Goal: Task Accomplishment & Management: Complete application form

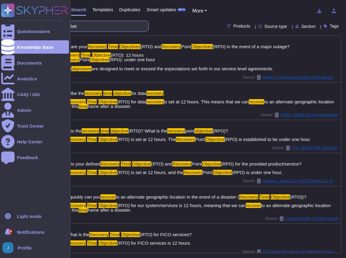
drag, startPoint x: 78, startPoint y: 26, endPoint x: 4, endPoint y: 16, distance: 74.7
click at [0, 16] on html "Questionnaires Knowledge Base Documents Analytics CAIQ / SIG Admin Trust Center…" at bounding box center [173, 129] width 346 height 258
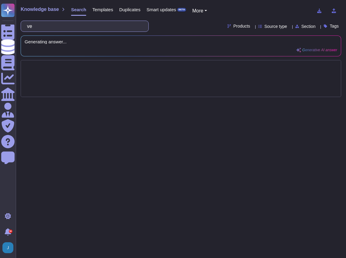
type input "e"
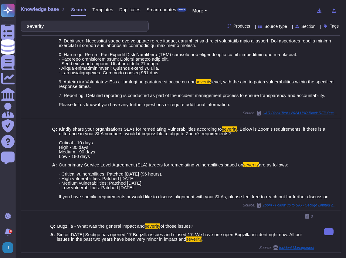
scroll to position [306, 0]
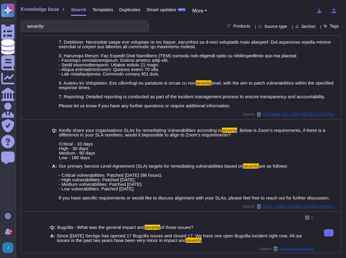
type input "severity"
click at [239, 240] on span "Since [DATE] Sectigo has opened 17 Bugzilla issues and closed 17. We have one o…" at bounding box center [185, 238] width 257 height 9
click at [226, 238] on span "Since [DATE] Sectigo has opened 17 Bugzilla issues and closed 17. We have one o…" at bounding box center [185, 238] width 257 height 9
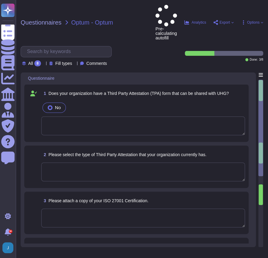
type textarea "10/10/2023"
type textarea "03/31/2025"
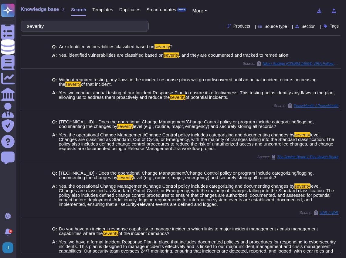
scroll to position [306, 0]
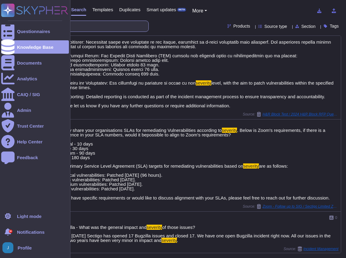
drag, startPoint x: 67, startPoint y: 21, endPoint x: 12, endPoint y: 21, distance: 54.6
click at [12, 21] on div "Questionnaires Knowledge Base Documents Analytics CAIQ / SIG Admin Trust Center…" at bounding box center [173, 129] width 346 height 258
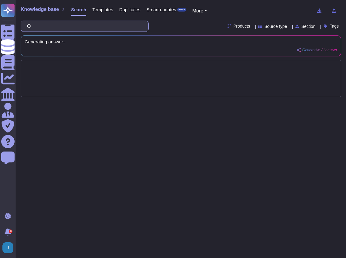
scroll to position [0, 0]
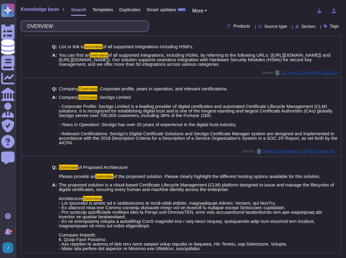
drag, startPoint x: 60, startPoint y: 28, endPoint x: -1, endPoint y: 22, distance: 61.6
click at [0, 22] on html "Questionnaires Knowledge Base Documents Analytics CAIQ / SIG Admin Trust Center…" at bounding box center [173, 129] width 346 height 258
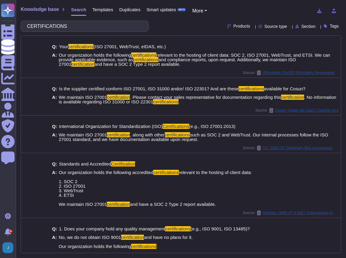
type input "CERTIFICATIONS"
